Goal: Find specific page/section: Find specific page/section

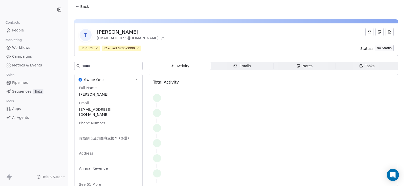
click at [84, 8] on span "Back" at bounding box center [84, 6] width 9 height 5
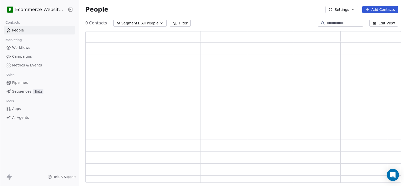
scroll to position [148, 312]
click at [327, 23] on input at bounding box center [344, 23] width 35 height 5
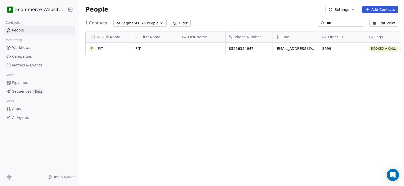
scroll to position [160, 324]
type input "***"
click at [98, 48] on link "FIT" at bounding box center [100, 49] width 5 height 4
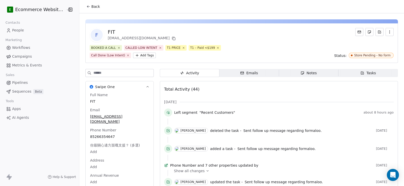
click at [86, 8] on icon at bounding box center [88, 7] width 4 height 4
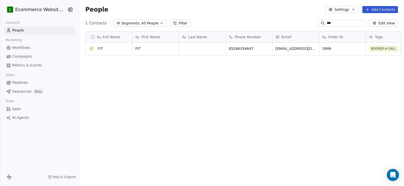
scroll to position [160, 324]
